Goal: Information Seeking & Learning: Learn about a topic

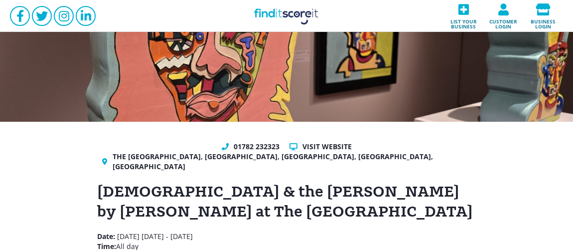
scroll to position [121, 0]
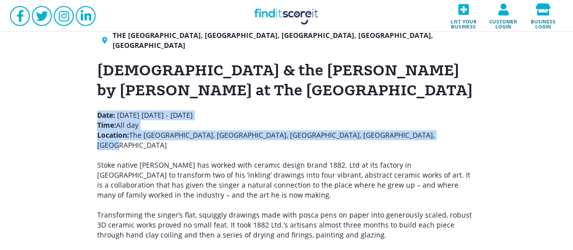
click at [272, 14] on link "Find it Score it" at bounding box center [287, 16] width 100 height 32
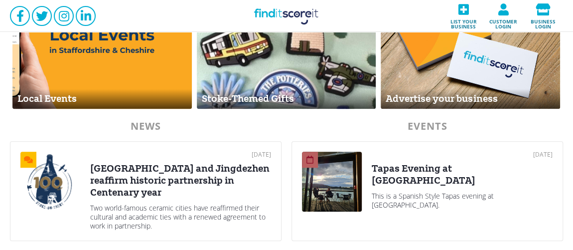
scroll to position [509, 0]
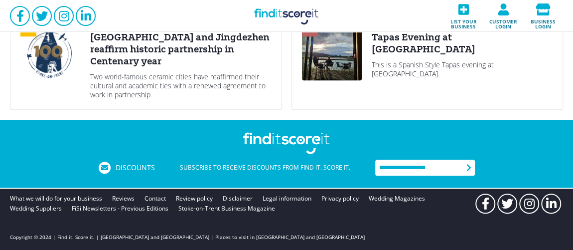
click at [482, 89] on div "[DATE] Tapas Evening at [GEOGRAPHIC_DATA] This is a Spanish Style Tapas evening…" at bounding box center [462, 59] width 181 height 79
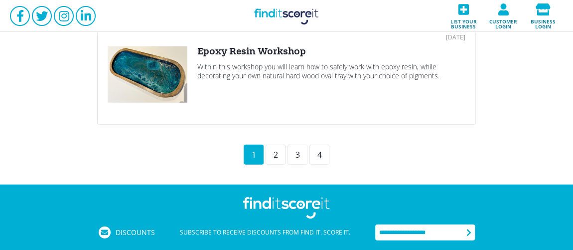
scroll to position [1150, 0]
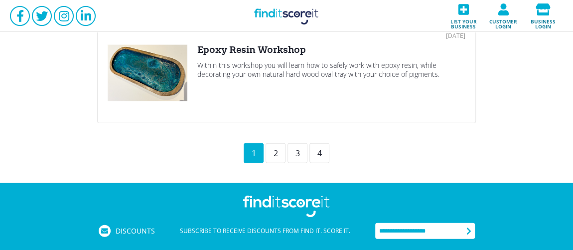
click at [274, 149] on div "2" at bounding box center [275, 153] width 20 height 20
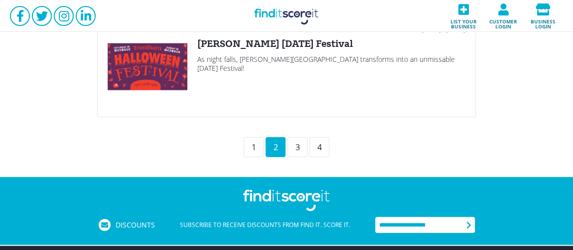
scroll to position [1128, 0]
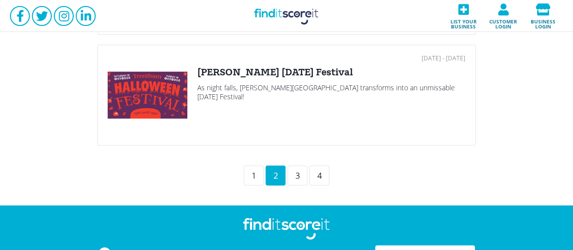
click at [294, 171] on div "3" at bounding box center [297, 175] width 20 height 20
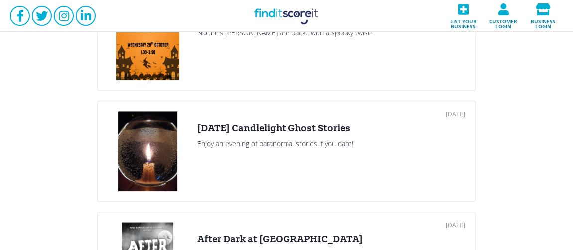
scroll to position [404, 0]
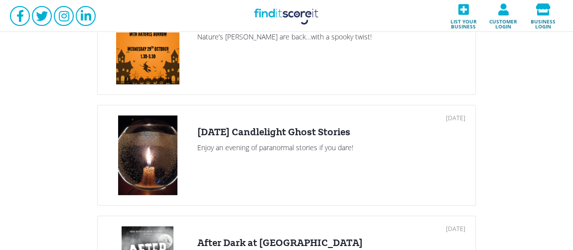
click at [276, 129] on div "[DATE] Candlelight Ghost Stories" at bounding box center [331, 132] width 268 height 12
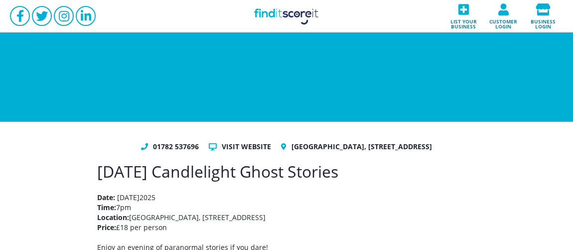
click at [263, 7] on link "Find it Score it" at bounding box center [287, 16] width 100 height 32
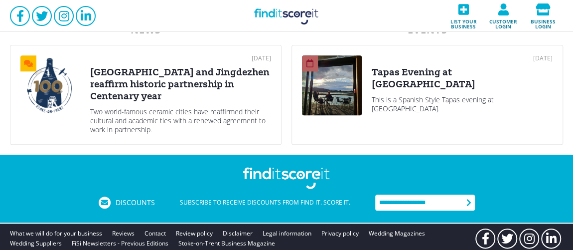
scroll to position [478, 0]
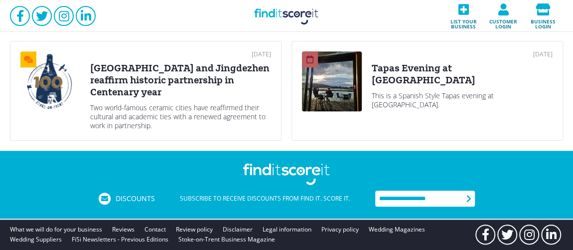
click at [448, 89] on div "[DATE] Tapas Evening at [GEOGRAPHIC_DATA] This is a Spanish Style Tapas evening…" at bounding box center [462, 90] width 181 height 79
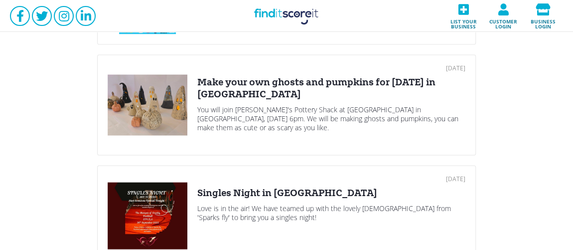
scroll to position [865, 0]
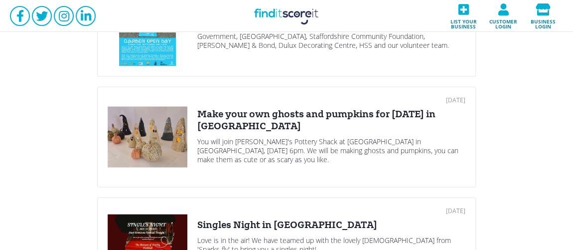
click at [222, 131] on div "[DATE] Make your own ghosts and pumpkins for [DATE] in [GEOGRAPHIC_DATA] You wi…" at bounding box center [331, 137] width 268 height 80
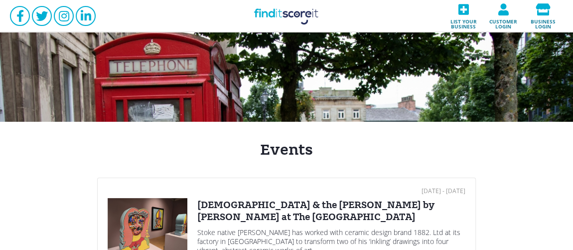
scroll to position [214, 0]
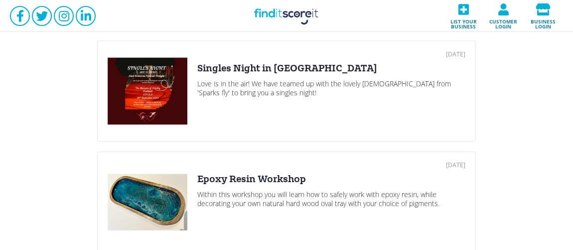
scroll to position [1057, 0]
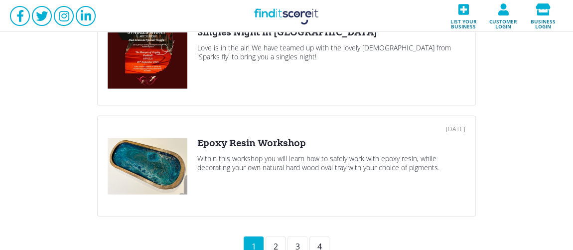
click at [276, 241] on div "2" at bounding box center [275, 246] width 20 height 20
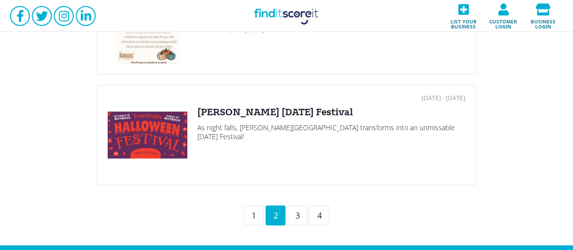
scroll to position [1132, 0]
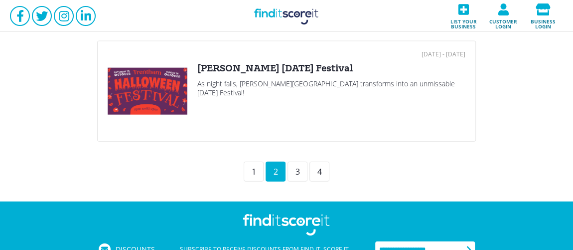
click at [251, 164] on div "1" at bounding box center [254, 171] width 20 height 20
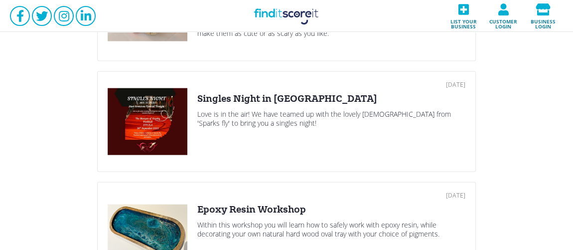
scroll to position [972, 0]
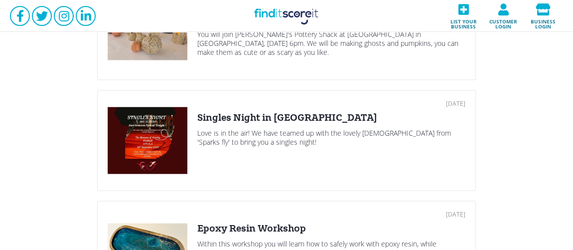
click at [177, 116] on div at bounding box center [148, 141] width 80 height 80
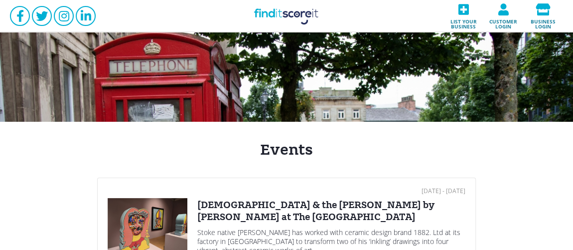
click at [260, 199] on div "[DEMOGRAPHIC_DATA] & the [PERSON_NAME] by [PERSON_NAME] at The [GEOGRAPHIC_DATA]" at bounding box center [331, 211] width 268 height 24
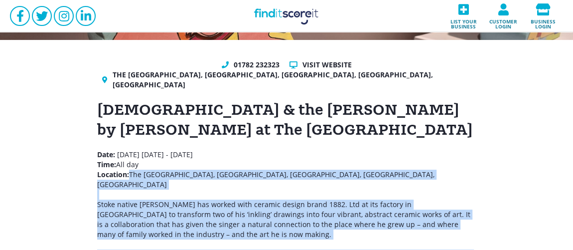
scroll to position [84, 0]
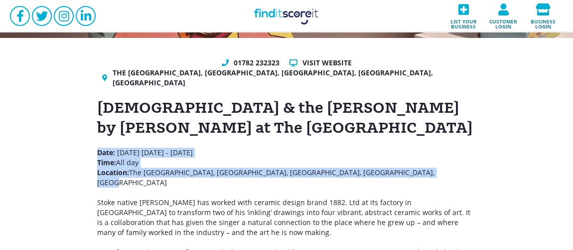
drag, startPoint x: 411, startPoint y: 249, endPoint x: 97, endPoint y: 145, distance: 330.9
click at [97, 147] on p "Date: Thursday 12th June 2025 - Sunday 7th December 2025 Time: All day Location…" at bounding box center [286, 192] width 379 height 90
copy p "Date: Thursday 12th June 2025 - Sunday 7th December 2025 Time: All day Location…"
click at [417, 147] on p "Date: Thursday 12th June 2025 - Sunday 7th December 2025 Time: All day Location…" at bounding box center [286, 192] width 379 height 90
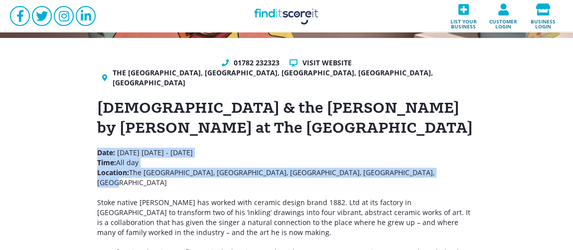
drag, startPoint x: 417, startPoint y: 163, endPoint x: 92, endPoint y: 139, distance: 326.6
click at [92, 139] on div "01782 232323 Visit website The Potteries Museum & Art Gallery, Bethesda Street,…" at bounding box center [286, 182] width 398 height 249
copy p "Date: Thursday 12th June 2025 - Sunday 7th December 2025 Time: All day Location…"
